Goal: Information Seeking & Learning: Learn about a topic

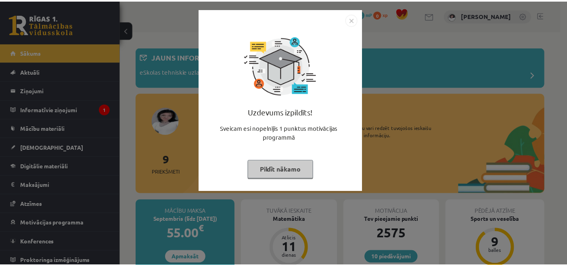
scroll to position [134, 0]
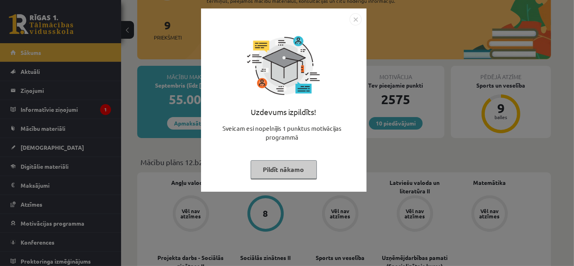
click at [262, 173] on button "Pildīt nākamo" at bounding box center [283, 169] width 66 height 19
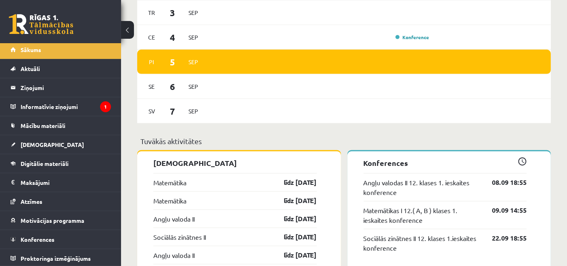
scroll to position [627, 0]
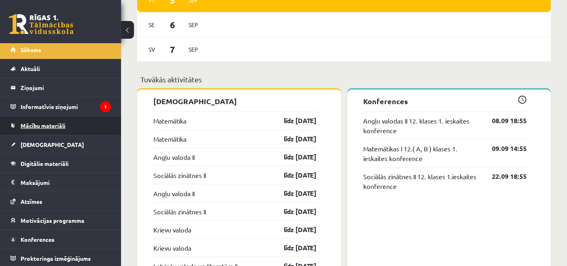
click at [84, 118] on link "Mācību materiāli" at bounding box center [60, 125] width 100 height 19
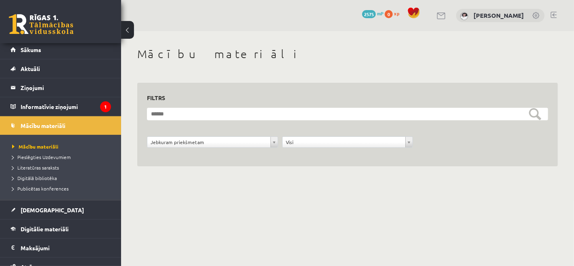
scroll to position [68, 0]
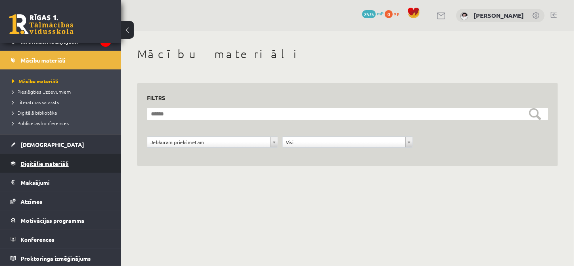
click at [46, 165] on span "Digitālie materiāli" at bounding box center [45, 163] width 48 height 7
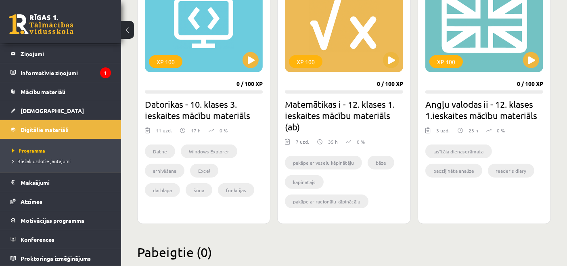
scroll to position [541, 0]
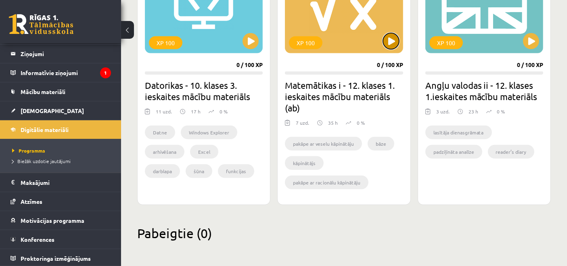
click at [390, 45] on button at bounding box center [391, 41] width 16 height 16
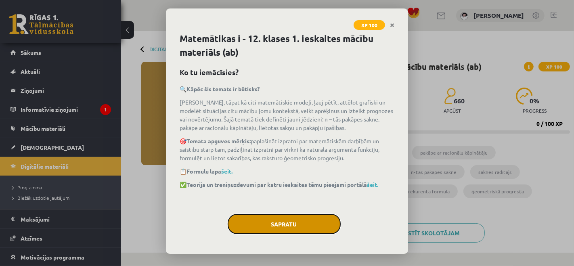
click at [284, 216] on button "Sapratu" at bounding box center [283, 224] width 113 height 20
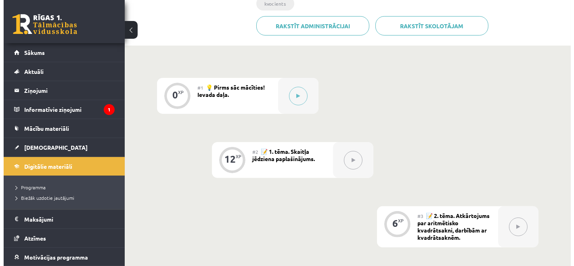
scroll to position [269, 0]
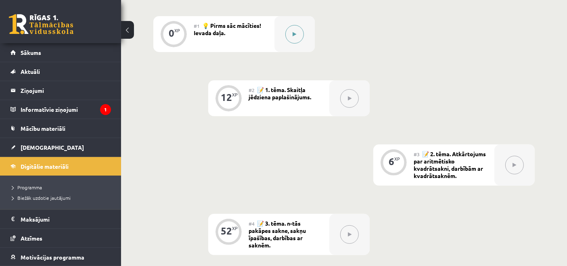
click at [289, 35] on button at bounding box center [294, 34] width 19 height 19
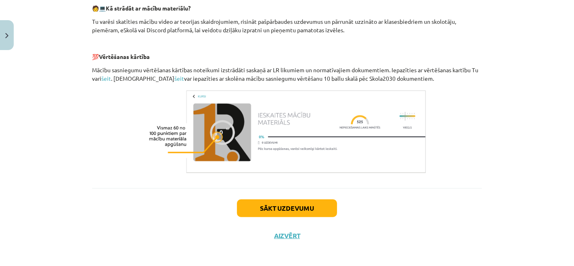
scroll to position [382, 0]
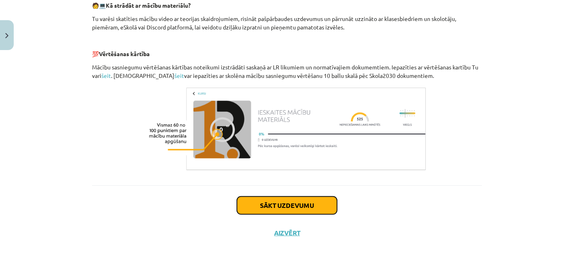
click at [250, 202] on button "Sākt uzdevumu" at bounding box center [287, 205] width 100 height 18
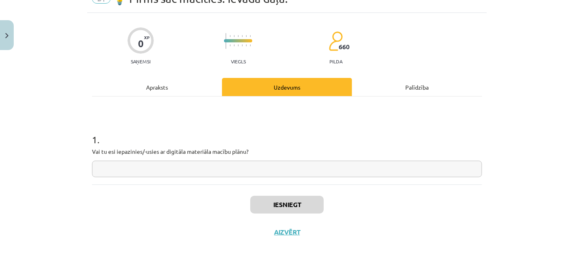
scroll to position [20, 0]
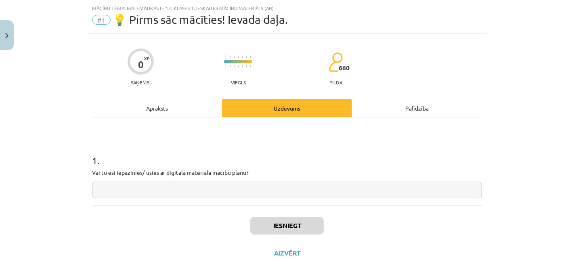
click at [159, 108] on div "Apraksts" at bounding box center [157, 108] width 130 height 18
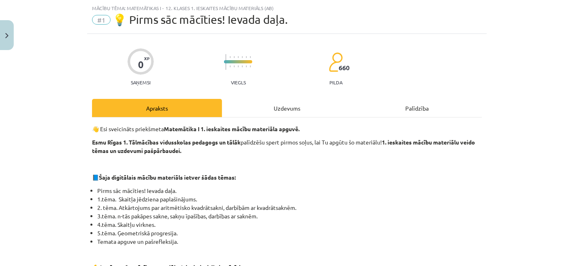
click at [278, 104] on div "Uzdevums" at bounding box center [287, 108] width 130 height 18
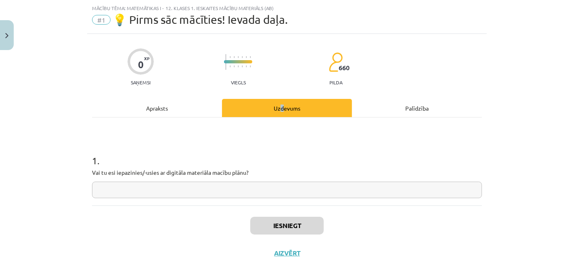
click at [280, 107] on div "Uzdevums" at bounding box center [287, 108] width 130 height 18
click at [247, 188] on input "text" at bounding box center [287, 190] width 390 height 17
type input "**"
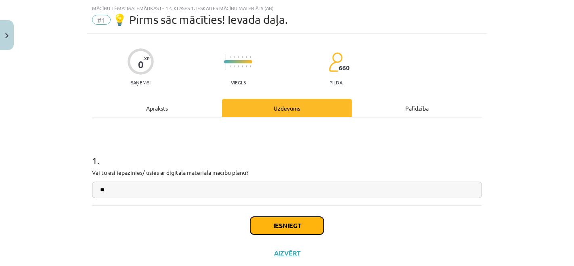
click at [258, 222] on button "Iesniegt" at bounding box center [286, 226] width 73 height 18
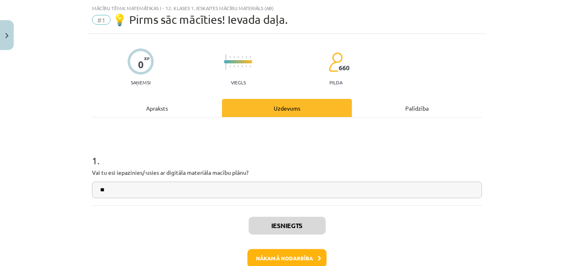
scroll to position [269, 0]
click at [270, 254] on button "Nākamā nodarbība" at bounding box center [286, 258] width 79 height 19
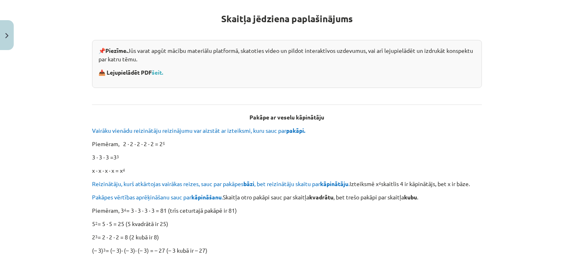
scroll to position [164, 0]
